Goal: Task Accomplishment & Management: Manage account settings

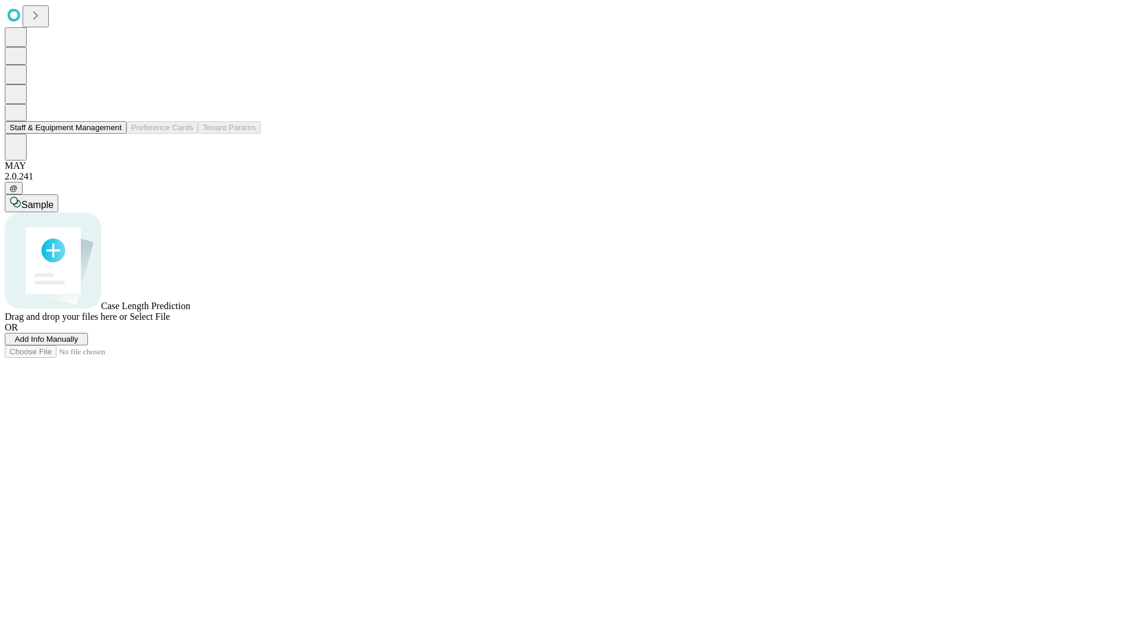
click at [113, 134] on button "Staff & Equipment Management" at bounding box center [66, 127] width 122 height 12
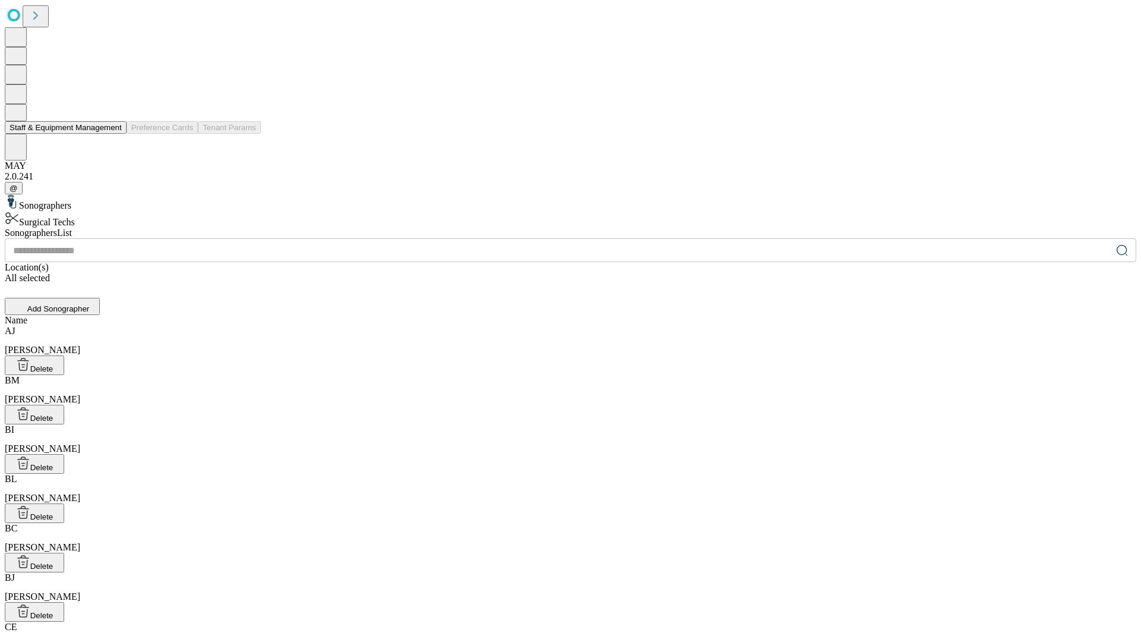
click at [113, 134] on button "Staff & Equipment Management" at bounding box center [66, 127] width 122 height 12
